Goal: Information Seeking & Learning: Learn about a topic

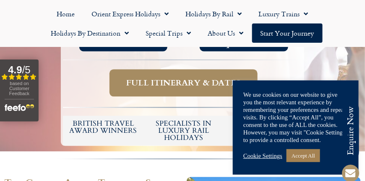
scroll to position [377, 0]
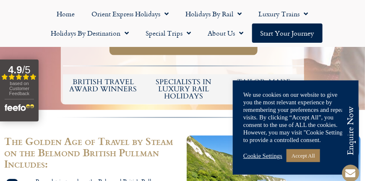
click at [332, 34] on ul "Home Orient Express Holidays Venice Simplon-Orient-Express – 2025 [GEOGRAPHIC_D…" at bounding box center [182, 23] width 357 height 39
click at [358, 81] on div "We use cookies on our website to give you the most relevant experience by remem…" at bounding box center [296, 128] width 126 height 94
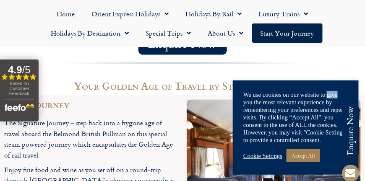
scroll to position [949, 0]
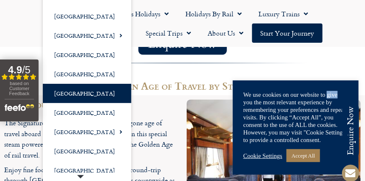
click at [71, 94] on link "[GEOGRAPHIC_DATA]" at bounding box center [87, 93] width 89 height 19
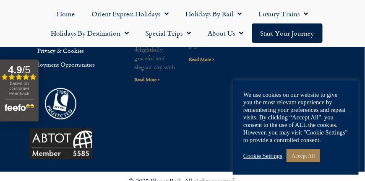
scroll to position [453, 0]
